Goal: Book appointment/travel/reservation

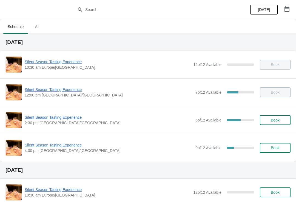
click at [54, 142] on span "Silent Season Tasting Experience" at bounding box center [109, 144] width 168 height 5
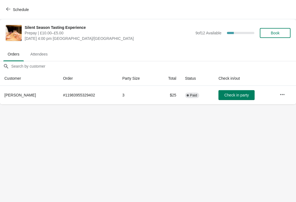
click at [282, 30] on button "Book" at bounding box center [275, 33] width 31 height 10
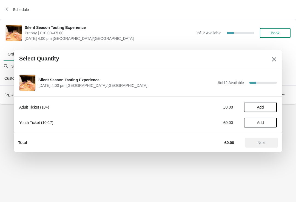
click at [270, 105] on span "Add" at bounding box center [260, 107] width 23 height 4
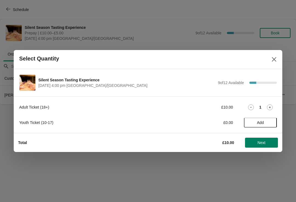
click at [274, 104] on div "1" at bounding box center [260, 107] width 33 height 6
click at [269, 107] on icon at bounding box center [270, 107] width 6 height 6
click at [272, 143] on span "Next" at bounding box center [262, 142] width 24 height 4
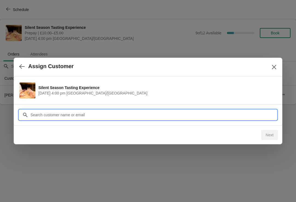
click at [138, 110] on input "Customer" at bounding box center [153, 115] width 247 height 10
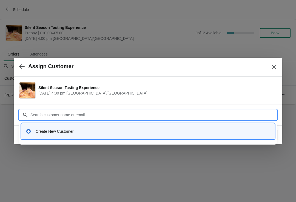
click at [103, 130] on div "Create New Customer" at bounding box center [153, 130] width 235 height 5
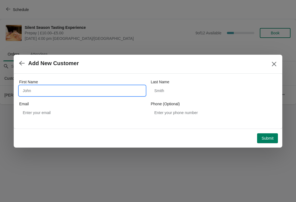
click at [87, 93] on input "First Name" at bounding box center [82, 91] width 126 height 10
type input "[PERSON_NAME]"
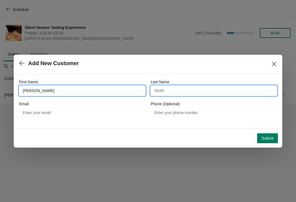
click at [186, 91] on input "Last Name" at bounding box center [214, 91] width 126 height 10
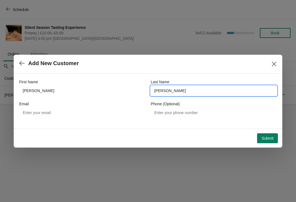
type input "[PERSON_NAME]"
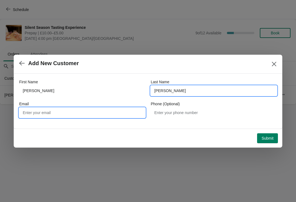
click at [82, 115] on input "Email" at bounding box center [82, 113] width 126 height 10
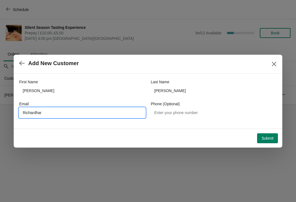
type input "Richardhar"
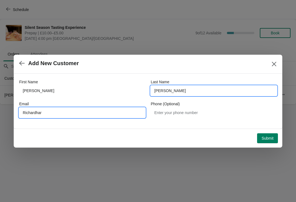
click at [183, 86] on input "[PERSON_NAME]" at bounding box center [214, 91] width 126 height 10
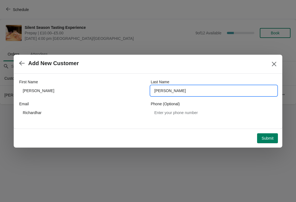
click at [161, 90] on input "[PERSON_NAME]" at bounding box center [214, 91] width 126 height 10
click at [162, 90] on input "[PERSON_NAME]" at bounding box center [214, 91] width 126 height 10
type input "[PERSON_NAME]"
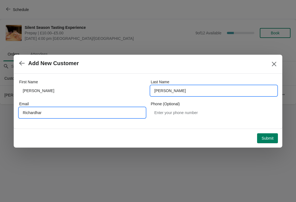
click at [60, 114] on input "Richardhar" at bounding box center [82, 113] width 126 height 10
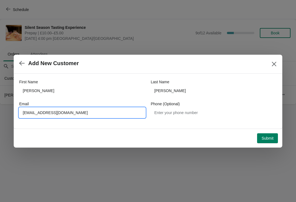
type input "[EMAIL_ADDRESS][DOMAIN_NAME]"
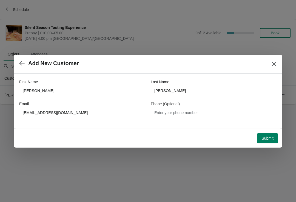
click at [276, 136] on button "Submit" at bounding box center [268, 138] width 21 height 10
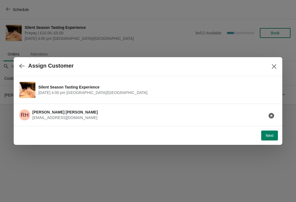
click at [271, 132] on button "Next" at bounding box center [270, 135] width 17 height 10
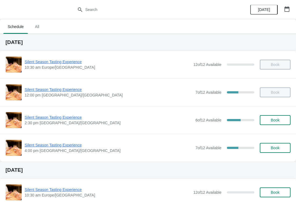
click at [71, 150] on span "4:00 pm [GEOGRAPHIC_DATA]/[GEOGRAPHIC_DATA]" at bounding box center [109, 150] width 168 height 5
click at [67, 146] on span "Silent Season Tasting Experience" at bounding box center [109, 144] width 168 height 5
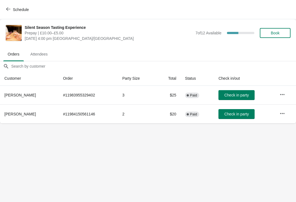
click at [41, 50] on span "Attendees" at bounding box center [39, 54] width 26 height 10
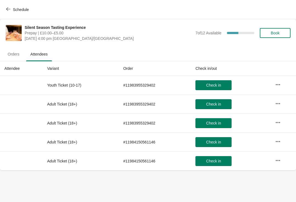
click at [17, 56] on span "Orders" at bounding box center [13, 54] width 21 height 10
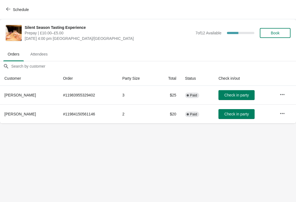
click at [12, 10] on span "Schedule" at bounding box center [18, 9] width 22 height 5
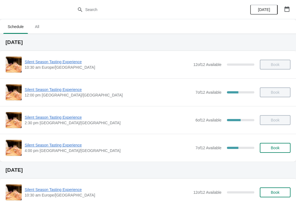
click at [77, 144] on span "Silent Season Tasting Experience" at bounding box center [109, 144] width 168 height 5
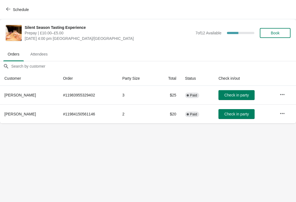
click at [282, 32] on span "Book" at bounding box center [275, 33] width 21 height 4
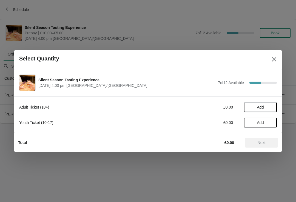
click at [258, 109] on span "Add" at bounding box center [261, 107] width 7 height 4
click at [270, 110] on icon at bounding box center [270, 107] width 6 height 6
click at [270, 145] on button "Next" at bounding box center [261, 143] width 33 height 10
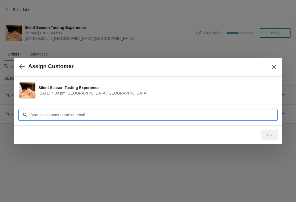
click at [121, 112] on input "Customer" at bounding box center [153, 115] width 247 height 10
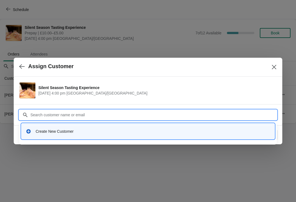
click at [79, 132] on div "Create New Customer" at bounding box center [153, 130] width 235 height 5
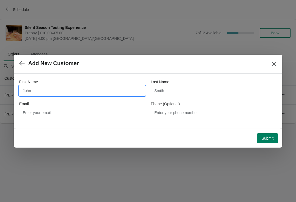
click at [65, 94] on input "First Name" at bounding box center [82, 91] width 126 height 10
click at [63, 90] on input "First Name" at bounding box center [82, 91] width 126 height 10
type input "Fiona"
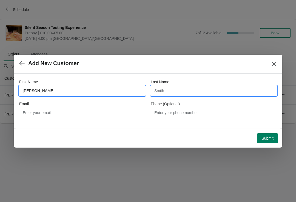
click at [192, 89] on input "Last Name" at bounding box center [214, 91] width 126 height 10
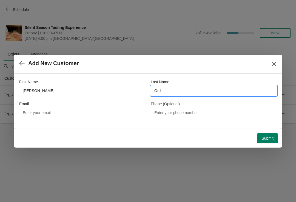
type input "Ord"
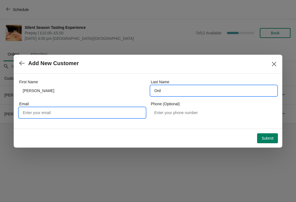
click at [82, 108] on input "Email" at bounding box center [82, 113] width 126 height 10
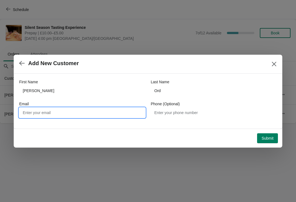
type input "F"
type input "Johnord8@gmail.com"
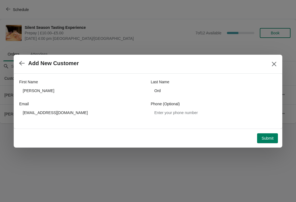
click at [269, 138] on span "Submit" at bounding box center [268, 138] width 12 height 4
